Goal: Information Seeking & Learning: Learn about a topic

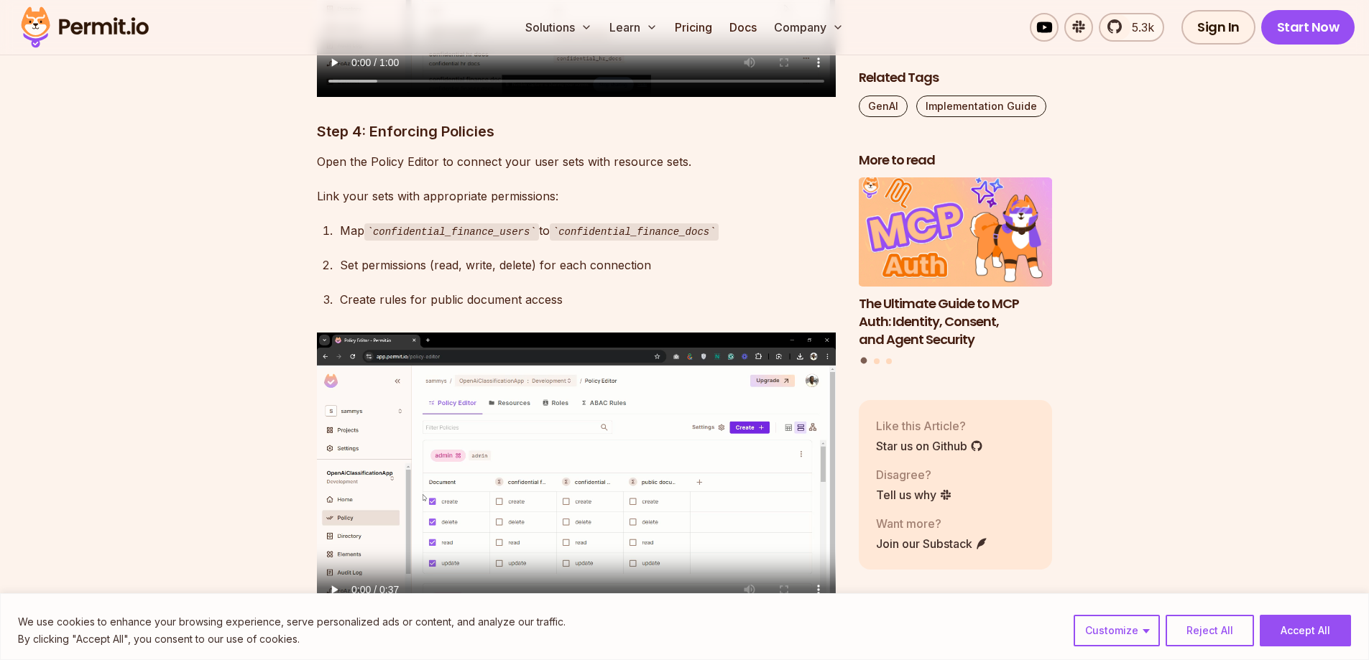
scroll to position [5891, 0]
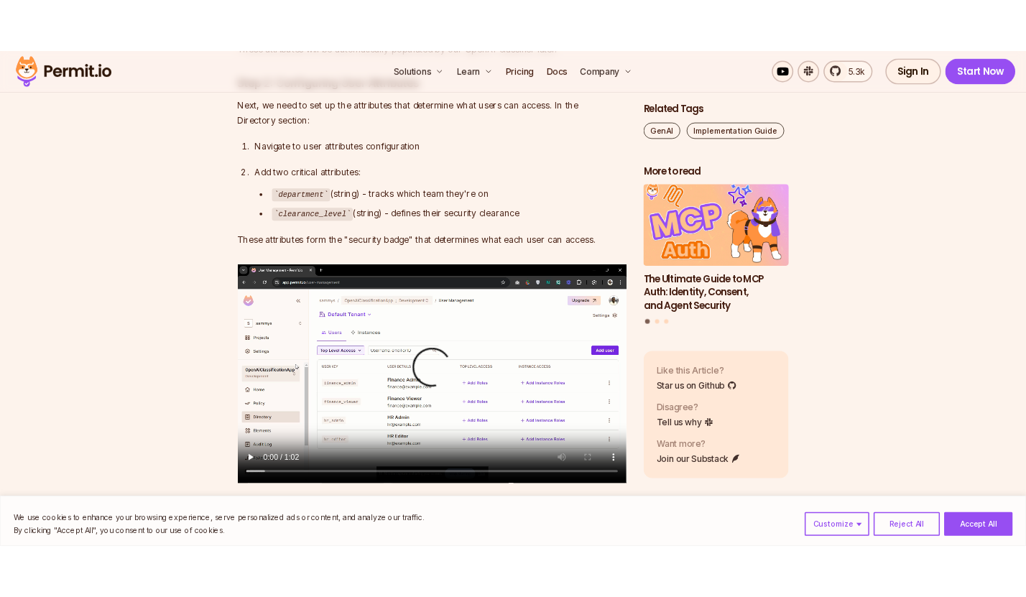
scroll to position [3808, 0]
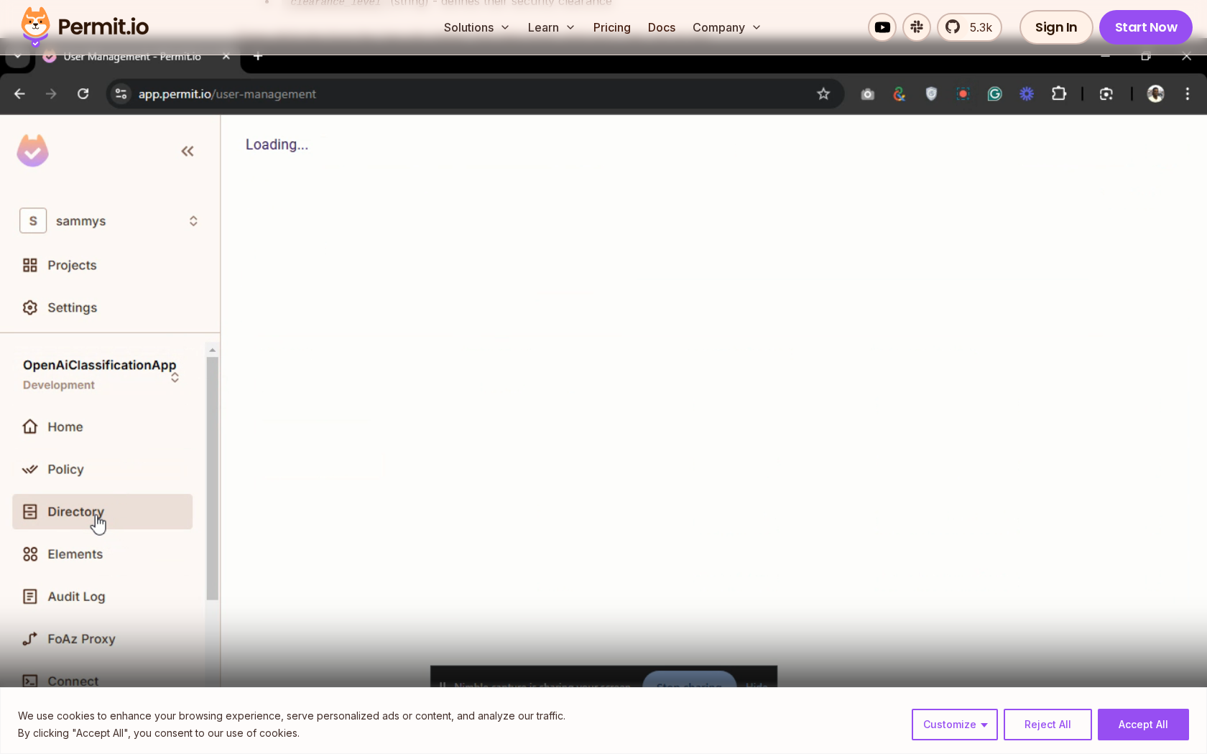
click at [675, 81] on video "Sorry, your browser doesn't support embedded videos." at bounding box center [603, 377] width 1207 height 754
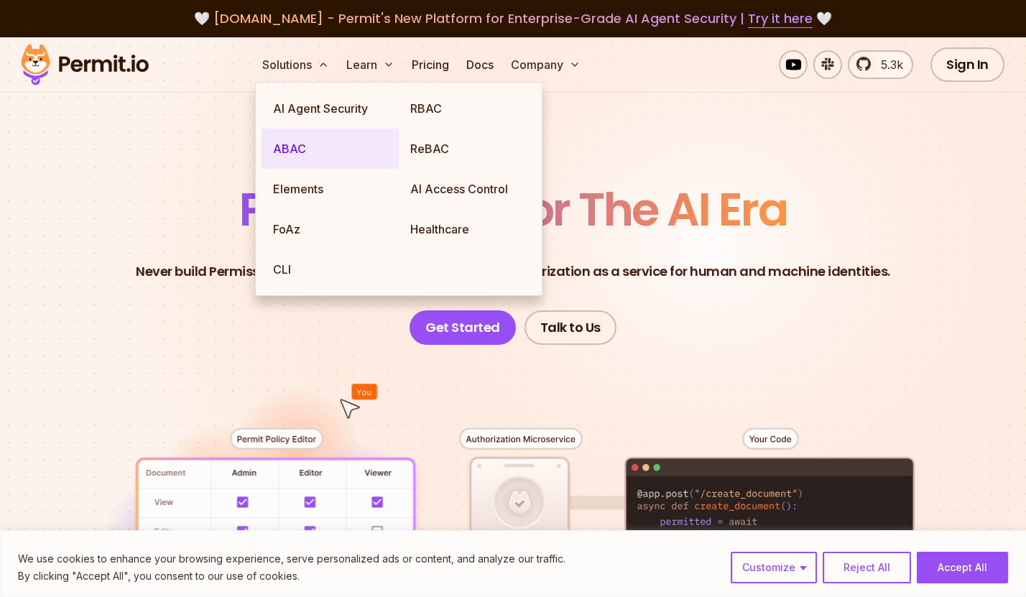
click at [290, 144] on link "ABAC" at bounding box center [330, 149] width 137 height 40
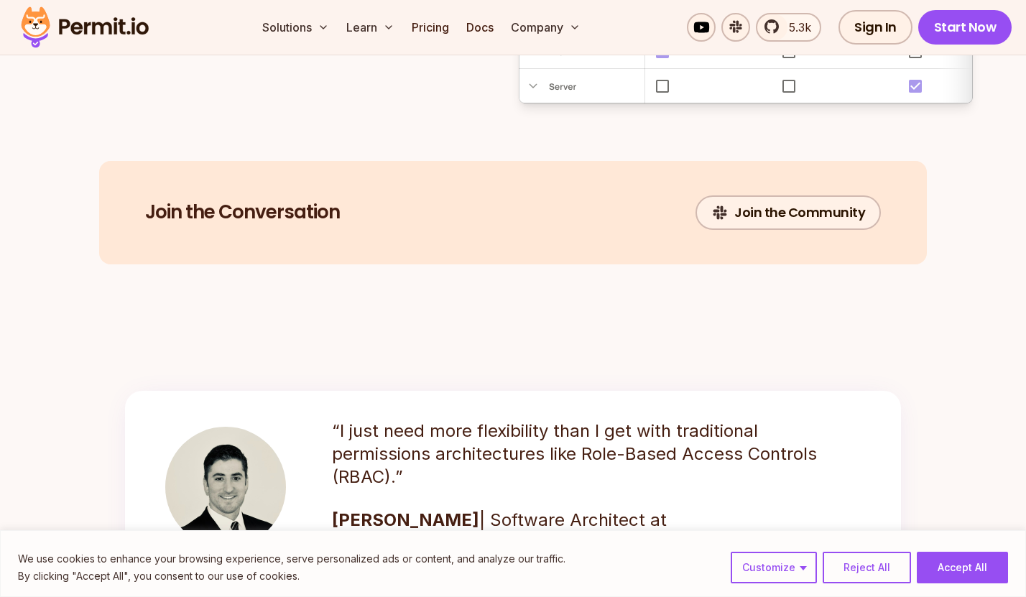
scroll to position [1796, 0]
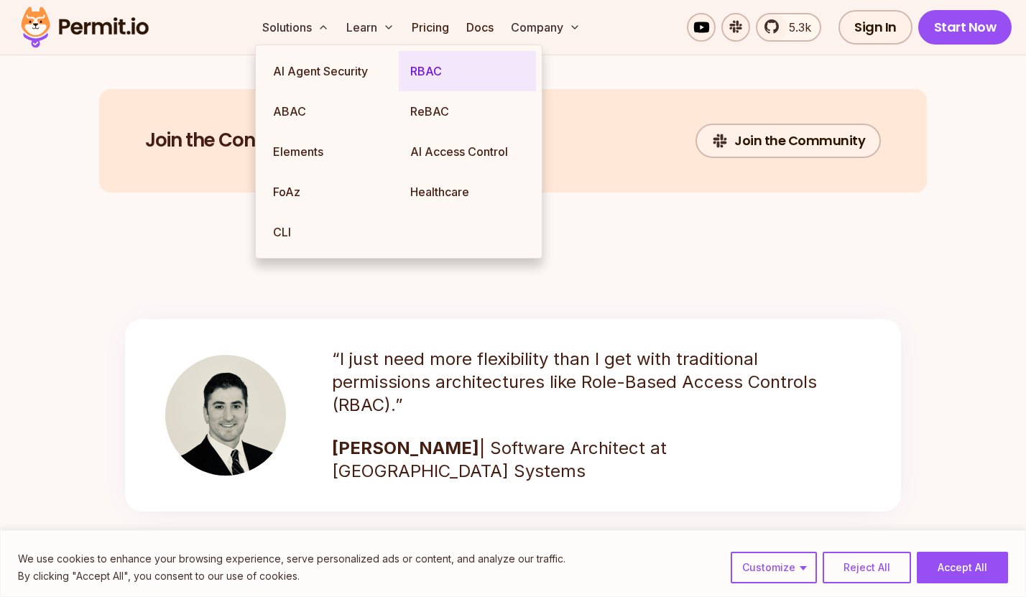
click at [445, 85] on link "RBAC" at bounding box center [467, 71] width 137 height 40
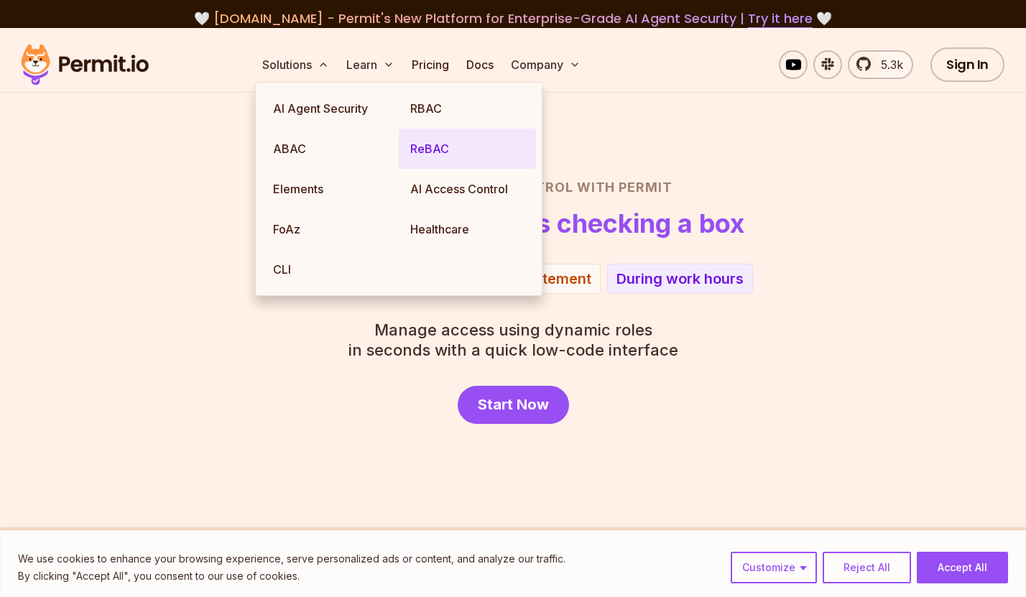
click at [424, 149] on link "ReBAC" at bounding box center [467, 149] width 137 height 40
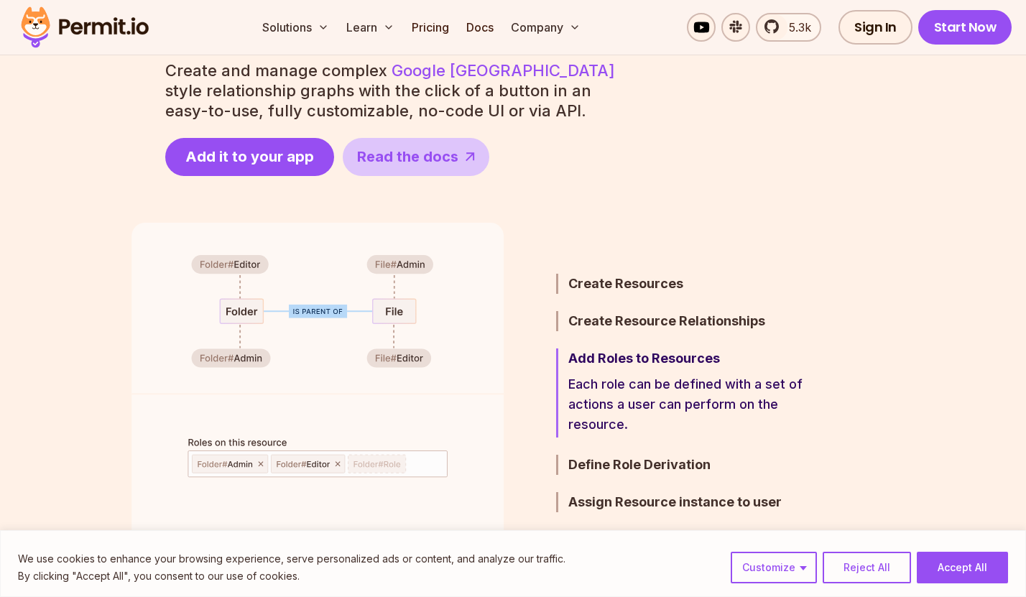
scroll to position [647, 0]
